Goal: Task Accomplishment & Management: Complete application form

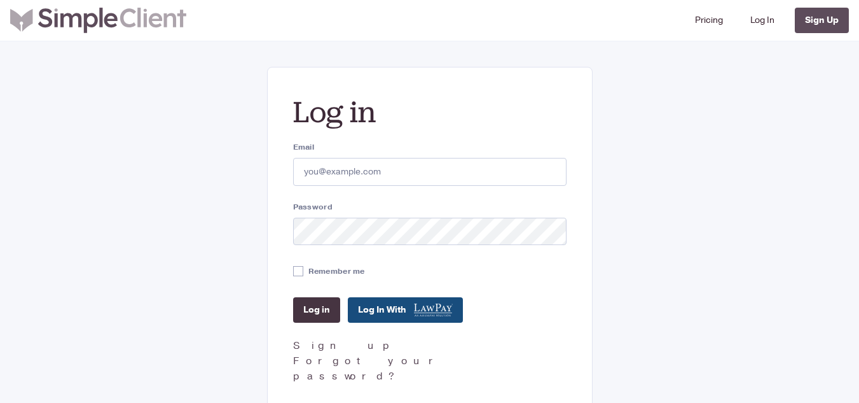
click at [317, 310] on input "Log in" at bounding box center [316, 309] width 47 height 25
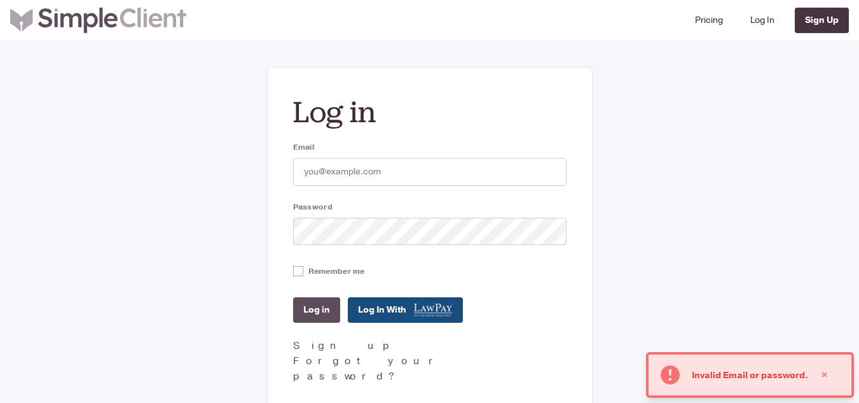
click at [828, 22] on link "Sign Up" at bounding box center [822, 20] width 54 height 25
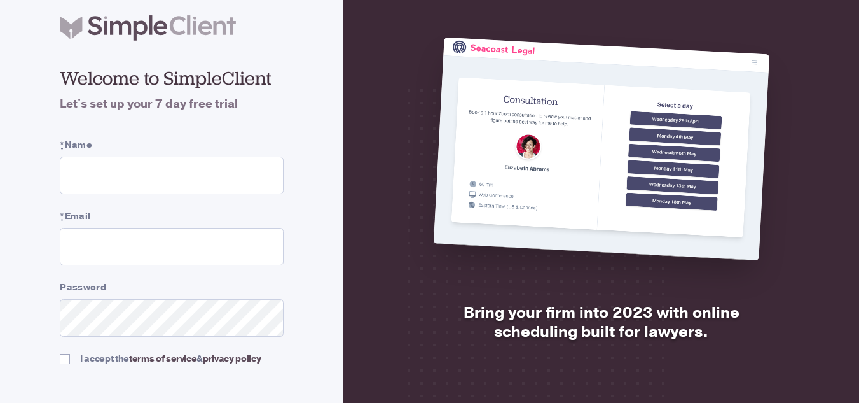
scroll to position [36, 0]
